Goal: Subscribe to service/newsletter

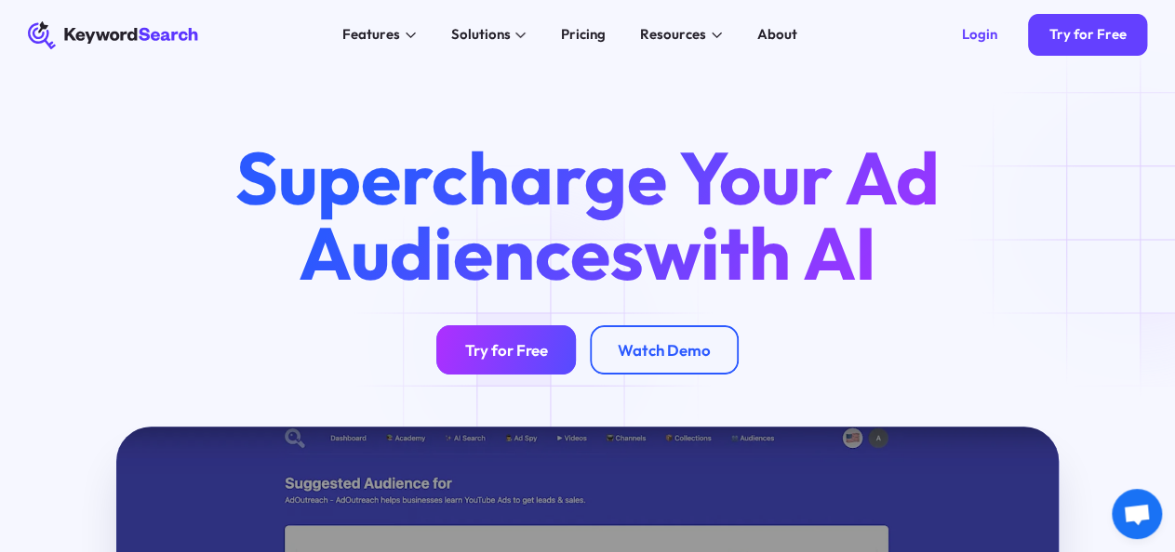
click at [539, 344] on div "Try for Free" at bounding box center [505, 350] width 83 height 20
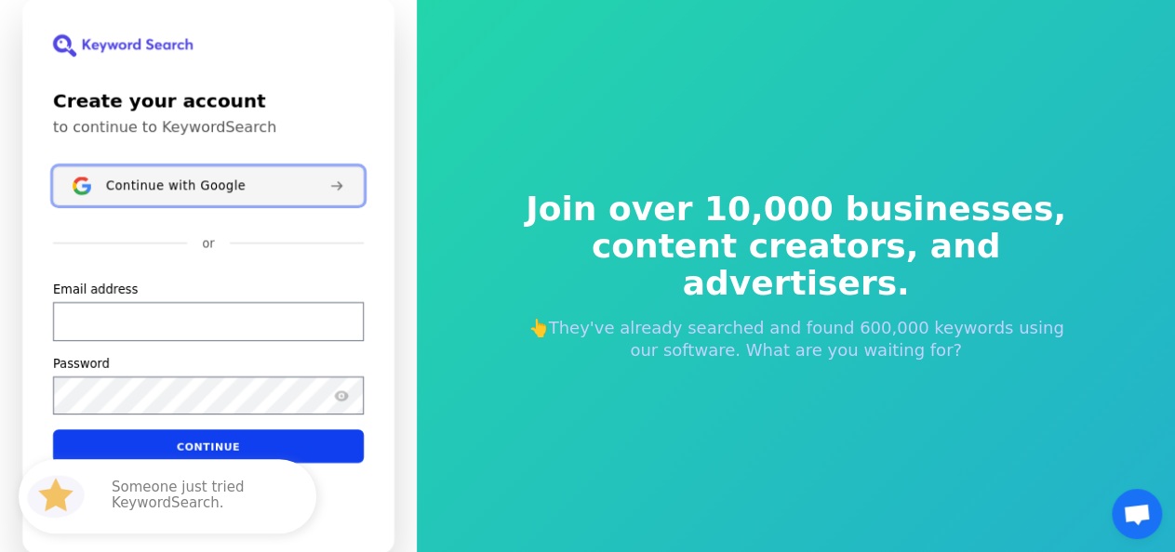
click at [276, 197] on button "Continue with Google" at bounding box center [208, 185] width 311 height 39
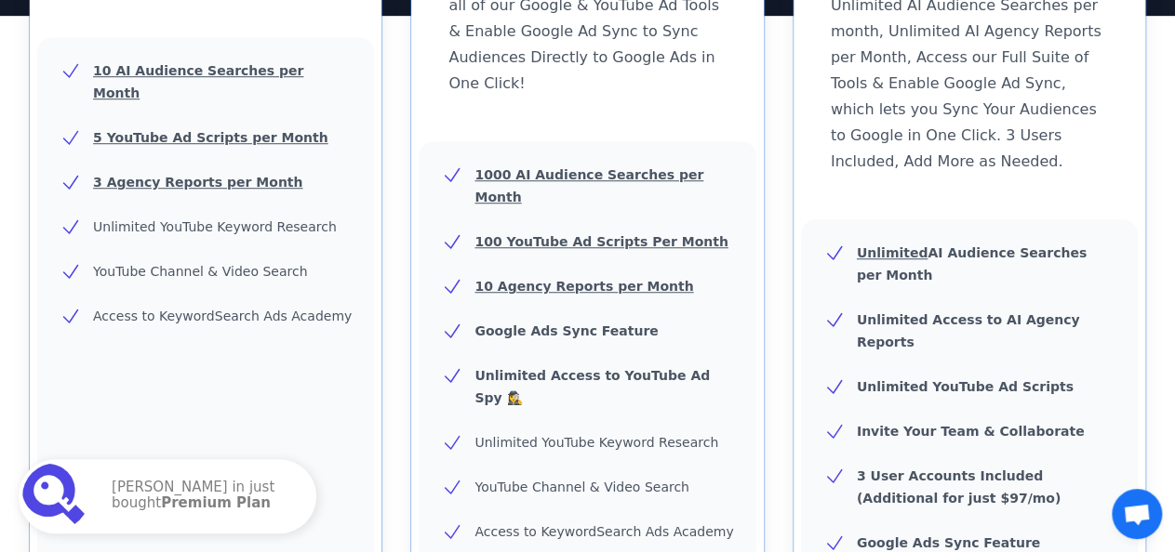
scroll to position [474, 0]
